Goal: Information Seeking & Learning: Check status

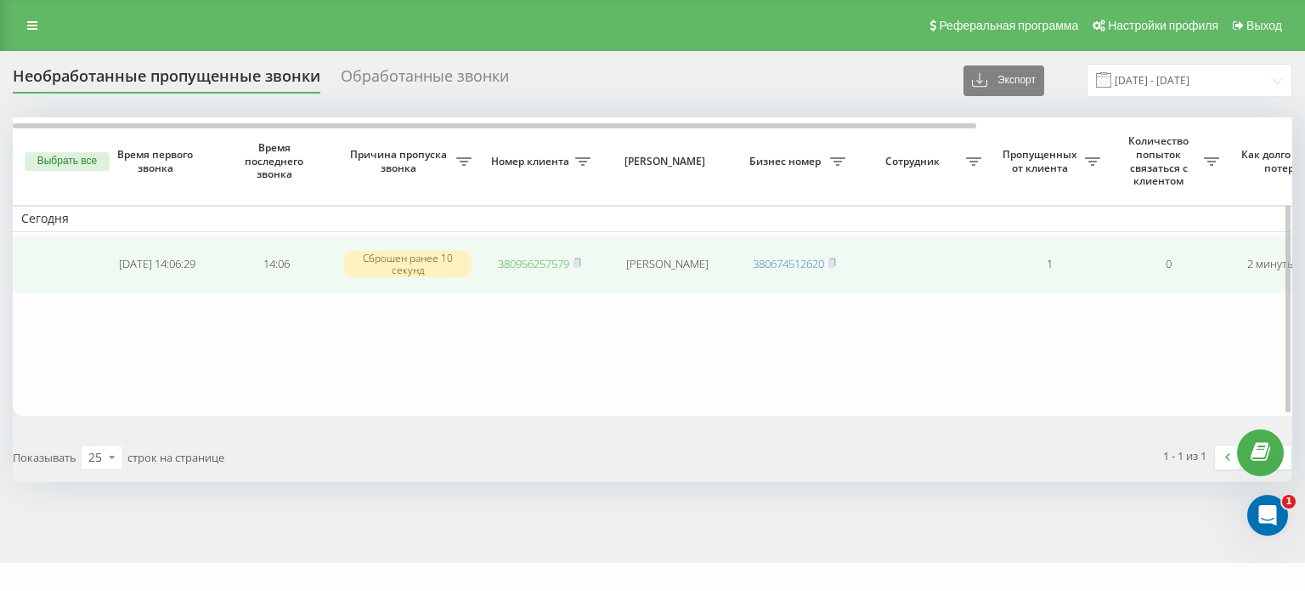
click at [554, 258] on link "380956257579" at bounding box center [533, 263] width 71 height 15
